Goal: Task Accomplishment & Management: Manage account settings

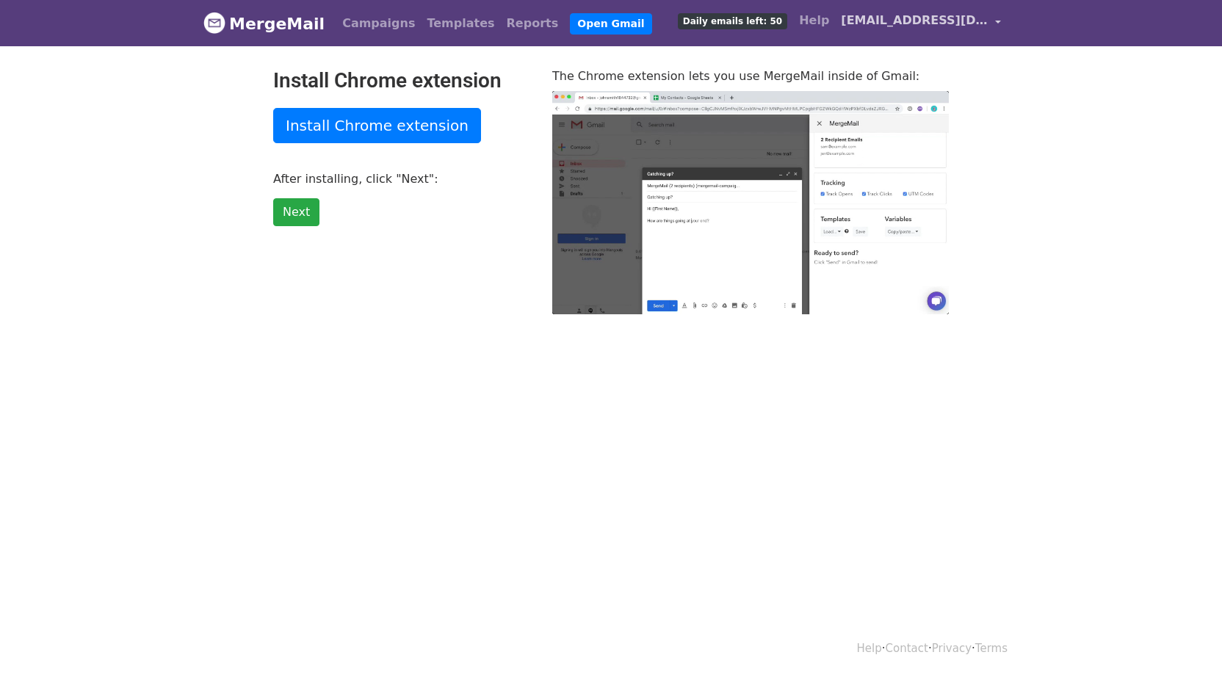
click at [882, 17] on span "[EMAIL_ADDRESS][DOMAIN_NAME]" at bounding box center [914, 21] width 147 height 18
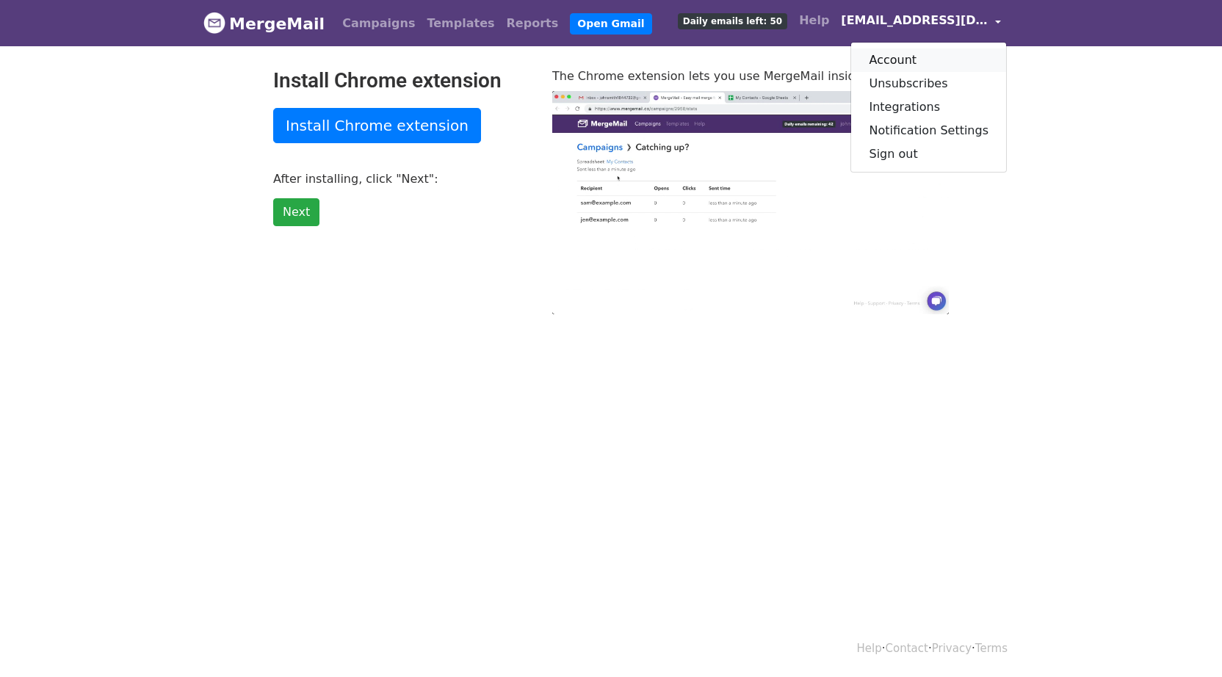
click at [884, 51] on link "Account" at bounding box center [928, 60] width 155 height 24
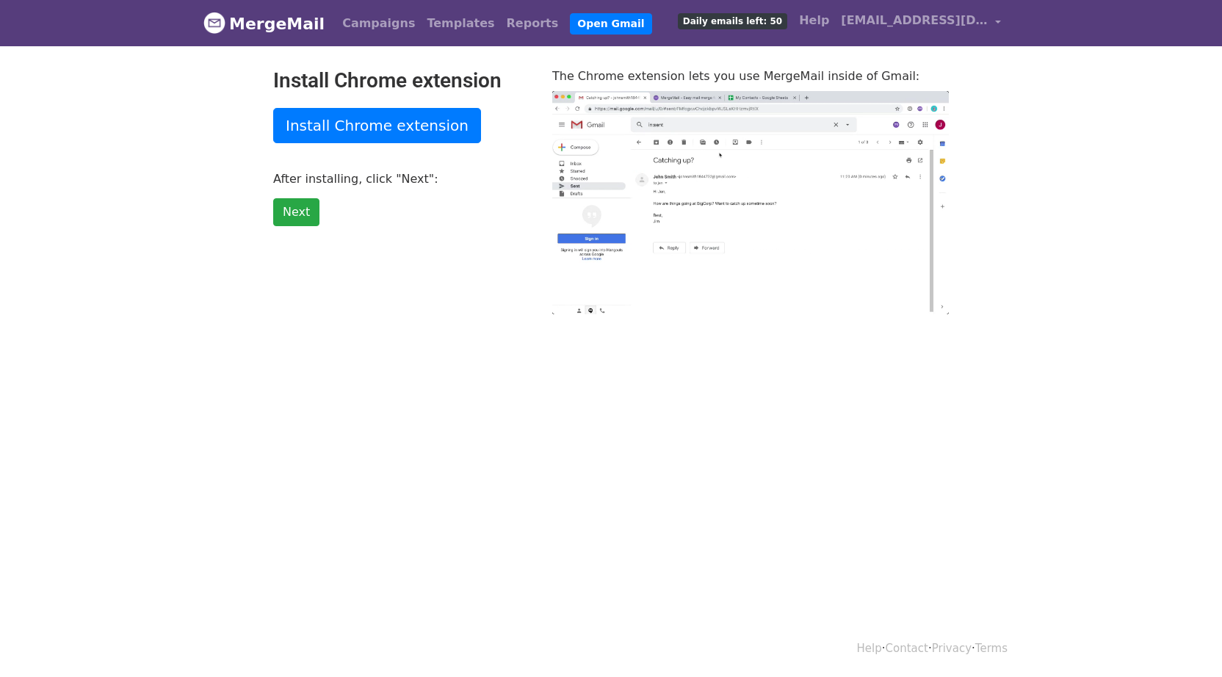
type input "24.58"
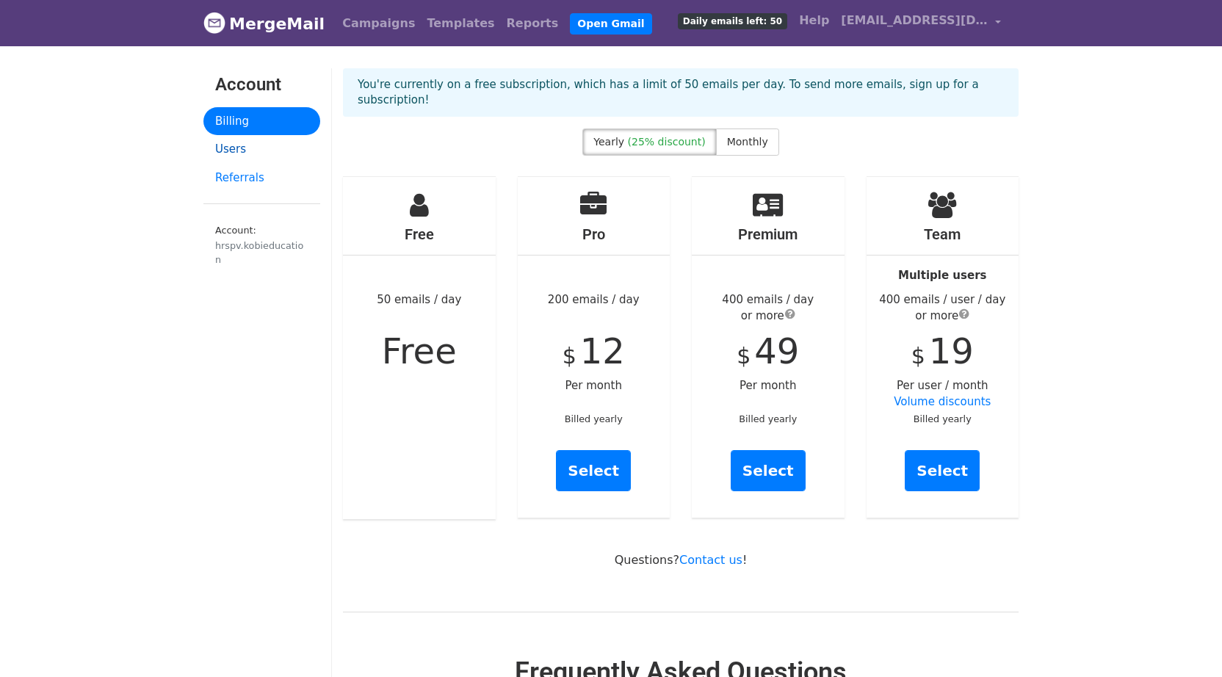
click at [262, 154] on link "Users" at bounding box center [261, 149] width 117 height 29
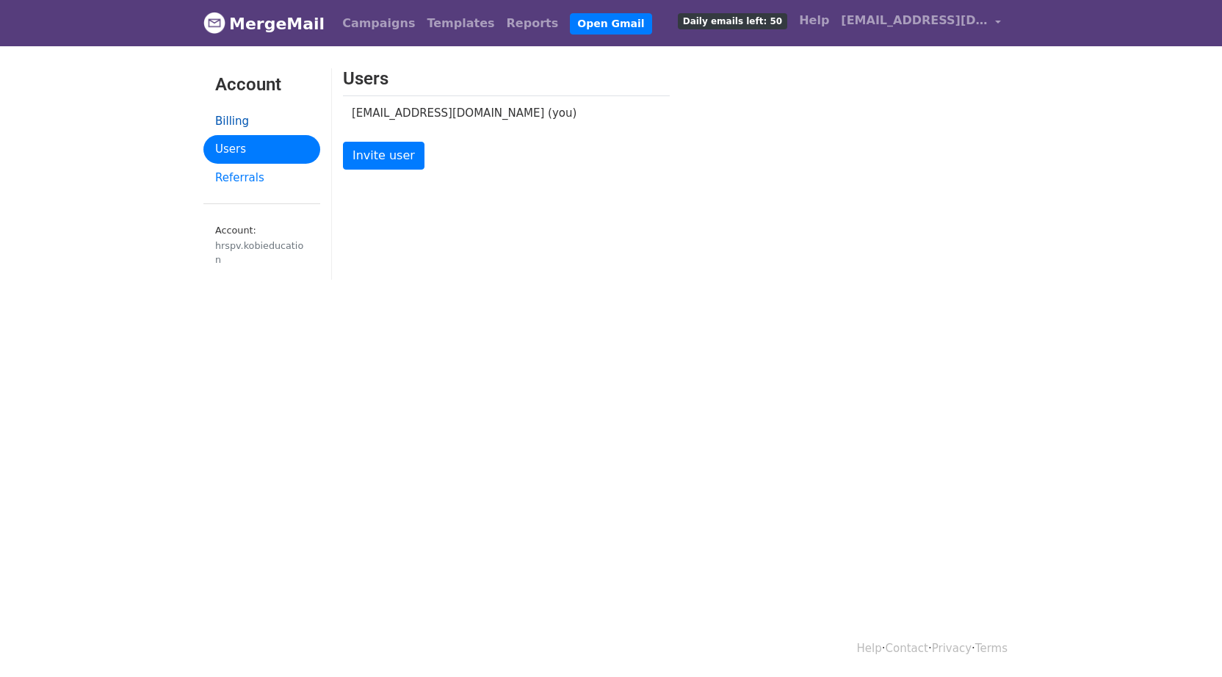
click at [251, 124] on link "Billing" at bounding box center [261, 121] width 117 height 29
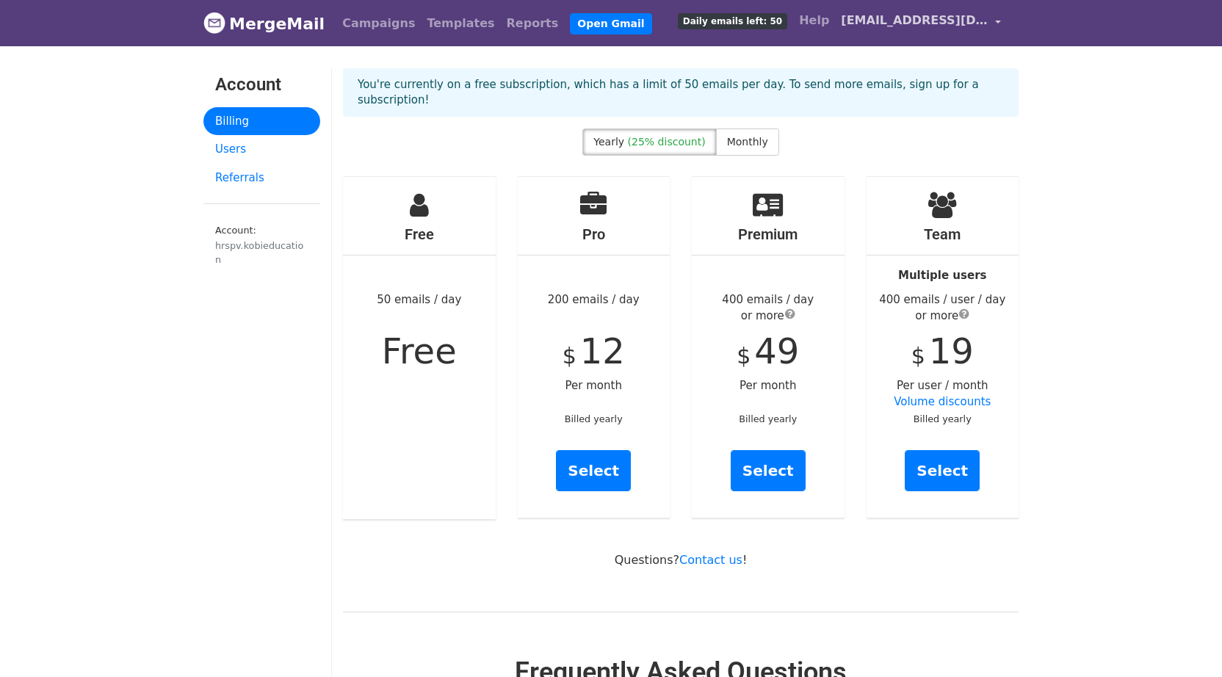
click at [877, 15] on span "[EMAIL_ADDRESS][DOMAIN_NAME]" at bounding box center [914, 21] width 147 height 18
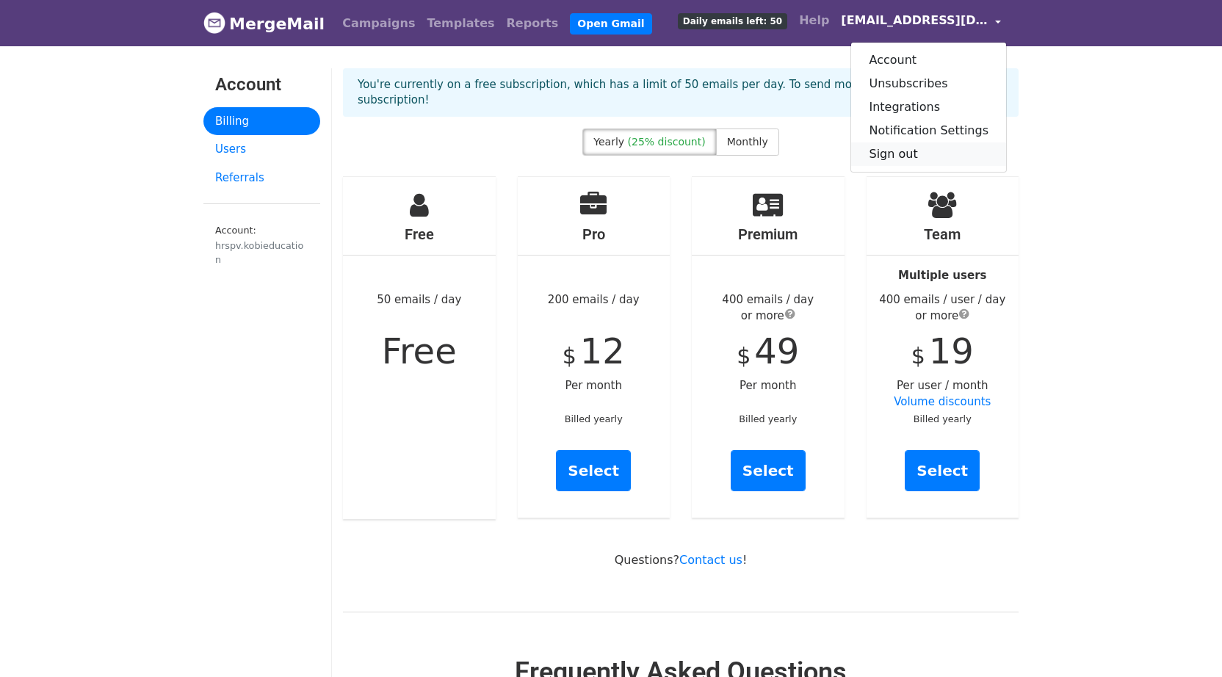
click at [896, 152] on link "Sign out" at bounding box center [928, 154] width 155 height 24
